Goal: Use online tool/utility

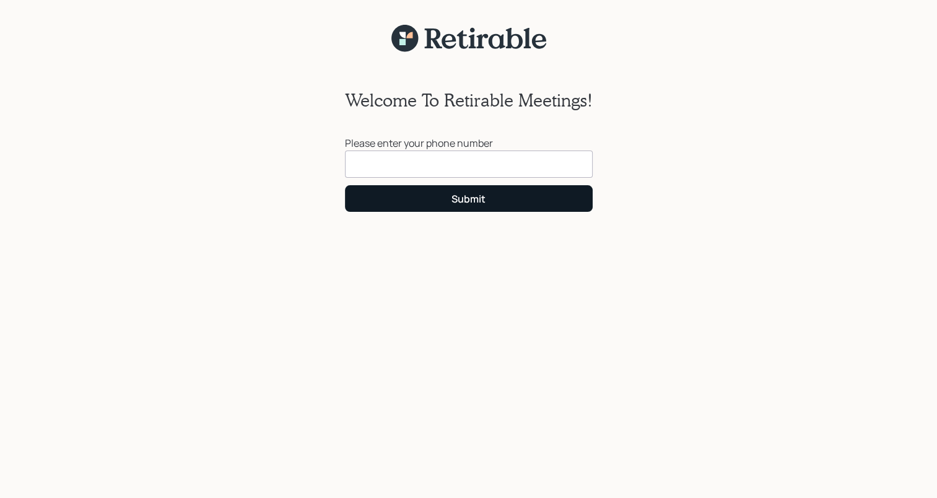
drag, startPoint x: 413, startPoint y: 309, endPoint x: 362, endPoint y: 192, distance: 127.3
click at [362, 192] on div "Welcome To Retirable Meetings! Please enter your phone number Submit" at bounding box center [468, 283] width 937 height 461
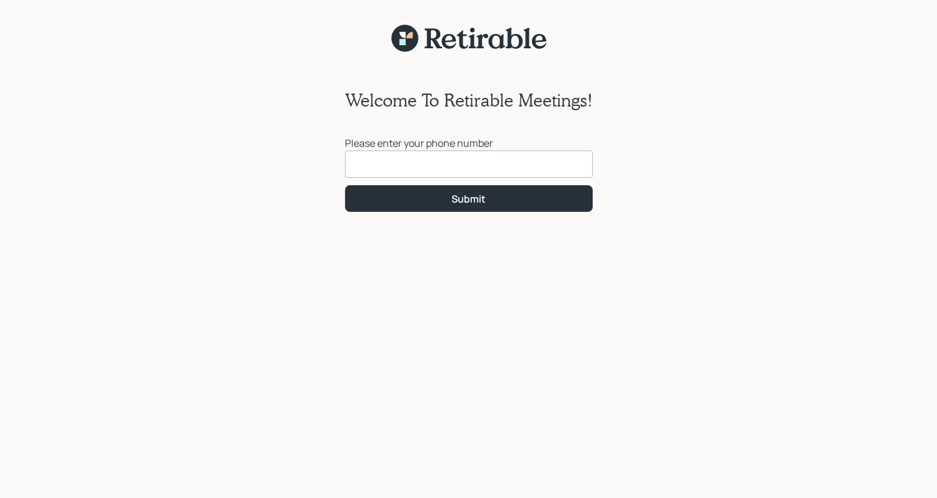
click at [355, 160] on input at bounding box center [469, 164] width 248 height 27
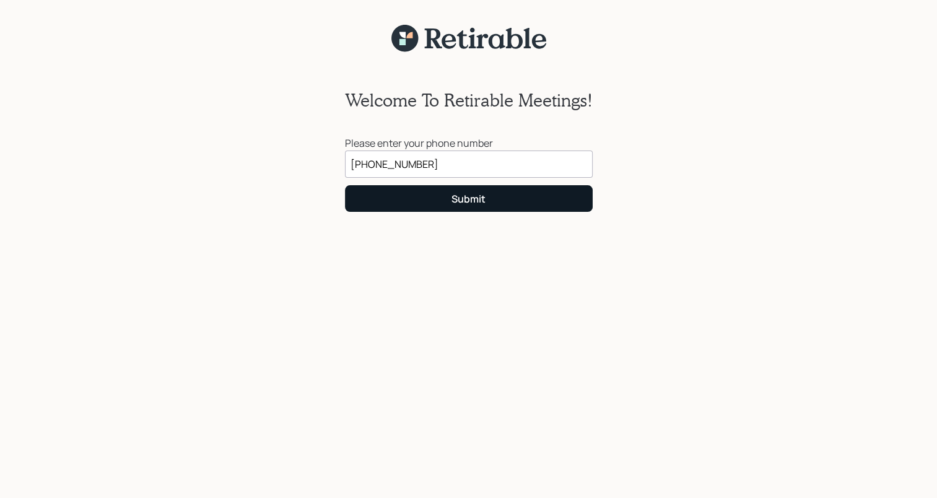
type input "[PHONE_NUMBER]"
click at [470, 199] on div "Submit" at bounding box center [469, 199] width 34 height 14
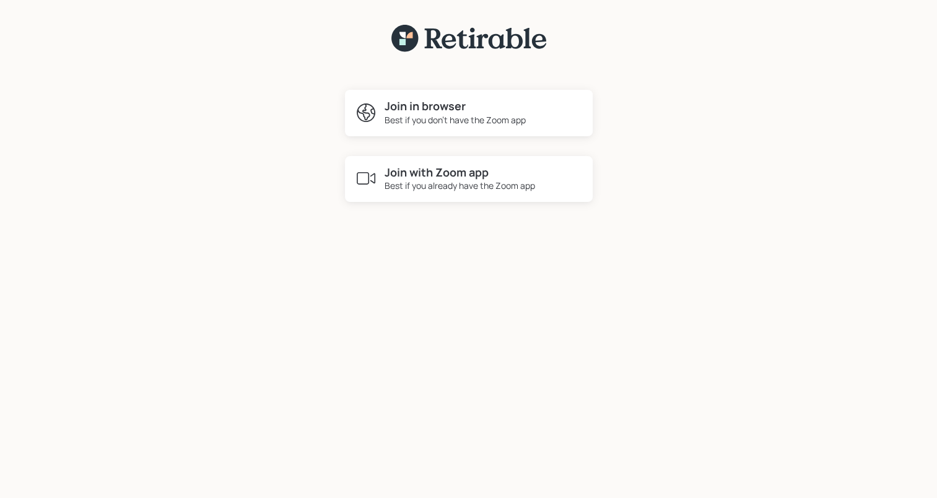
click at [430, 182] on div "Best if you already have the Zoom app" at bounding box center [460, 185] width 151 height 13
